Goal: Find contact information: Find contact information

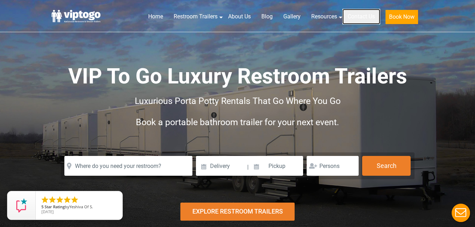
click at [364, 16] on link "Contact Us" at bounding box center [361, 17] width 38 height 16
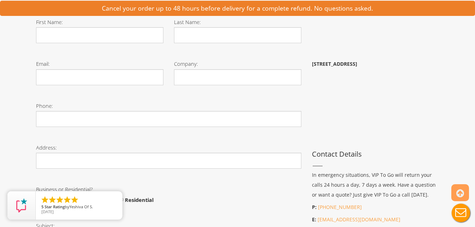
scroll to position [303, 0]
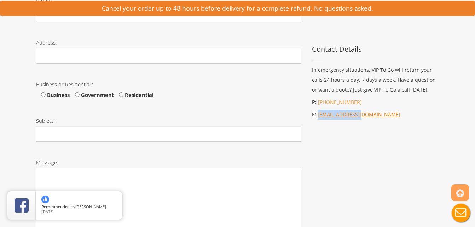
drag, startPoint x: 371, startPoint y: 116, endPoint x: 317, endPoint y: 116, distance: 54.4
click at [317, 116] on p "E: info@viptogo.com" at bounding box center [375, 115] width 127 height 10
